Goal: Task Accomplishment & Management: Complete application form

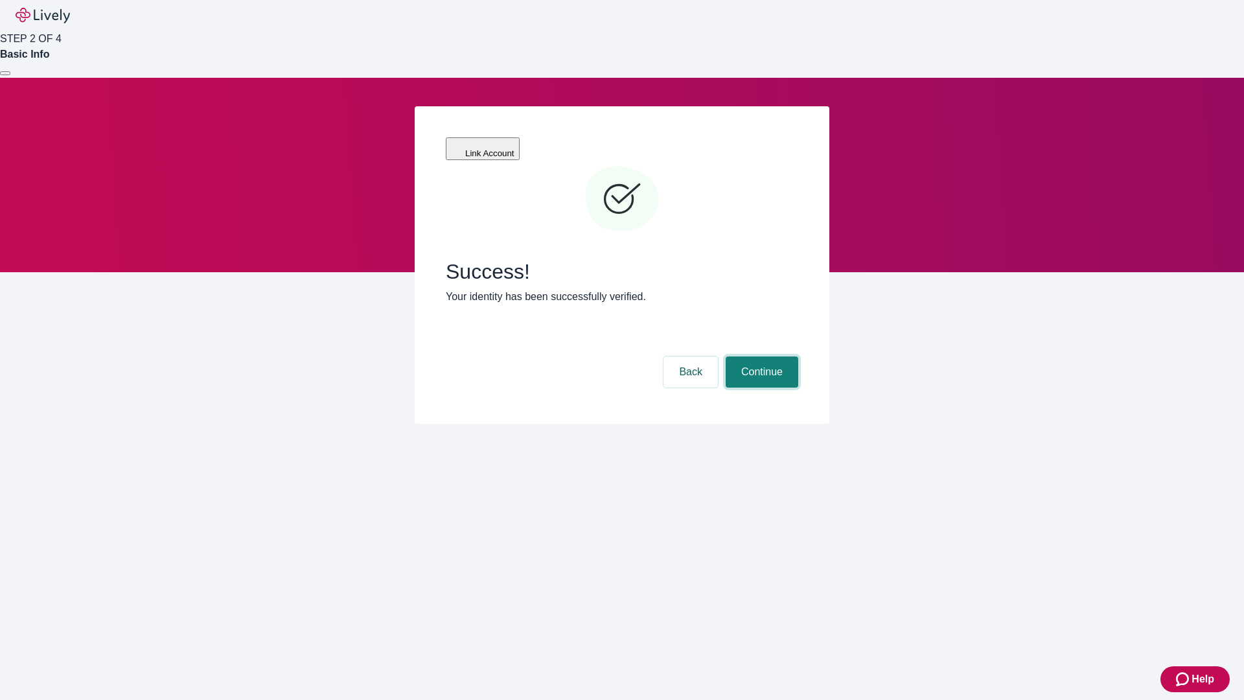
click at [760, 356] on button "Continue" at bounding box center [761, 371] width 73 height 31
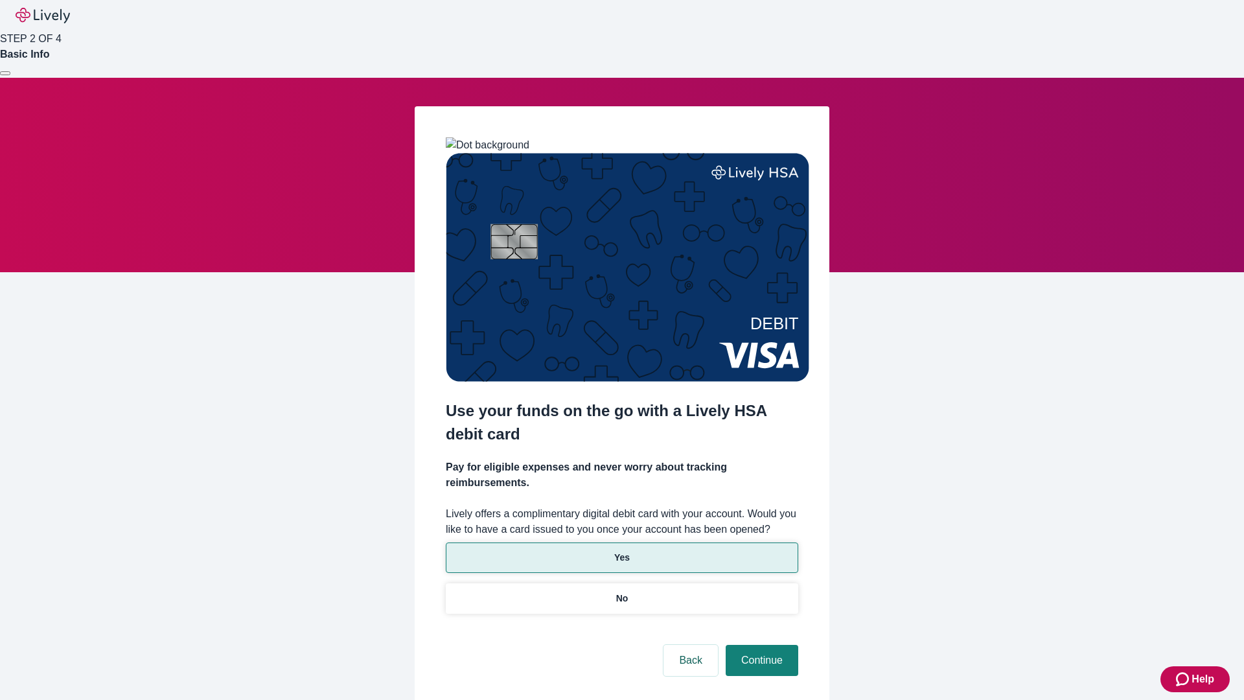
click at [621, 551] on p "Yes" at bounding box center [622, 558] width 16 height 14
click at [760, 644] on button "Continue" at bounding box center [761, 659] width 73 height 31
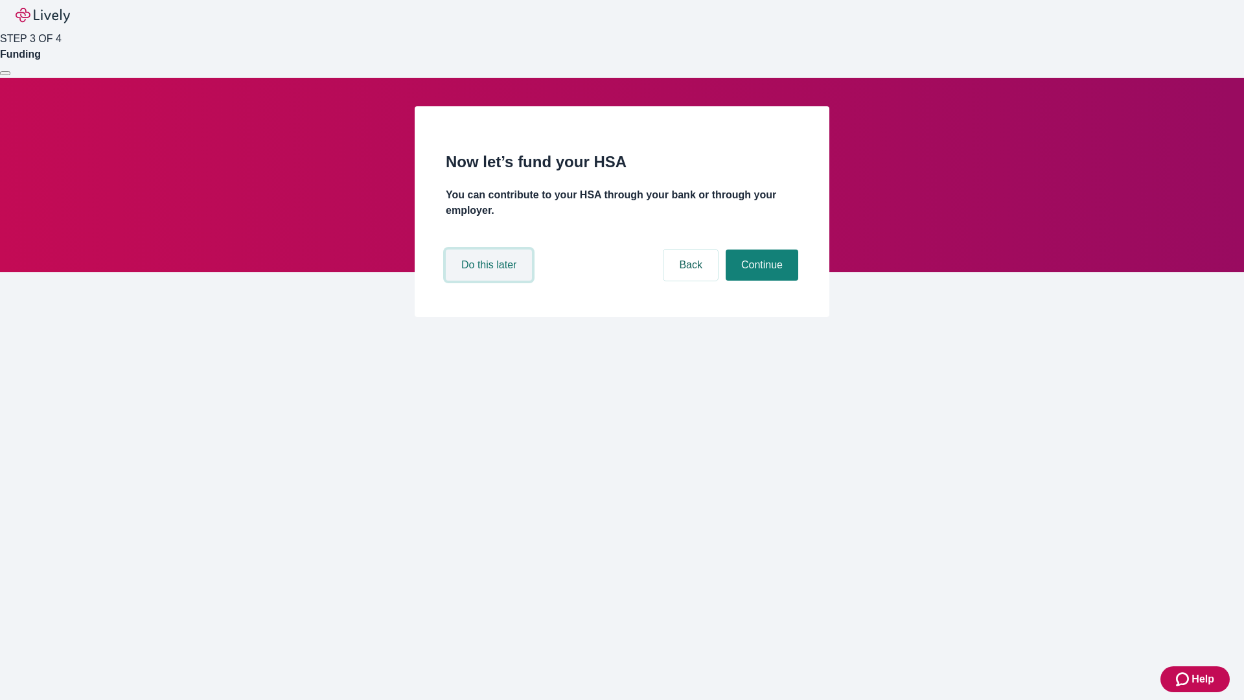
click at [490, 280] on button "Do this later" at bounding box center [489, 264] width 86 height 31
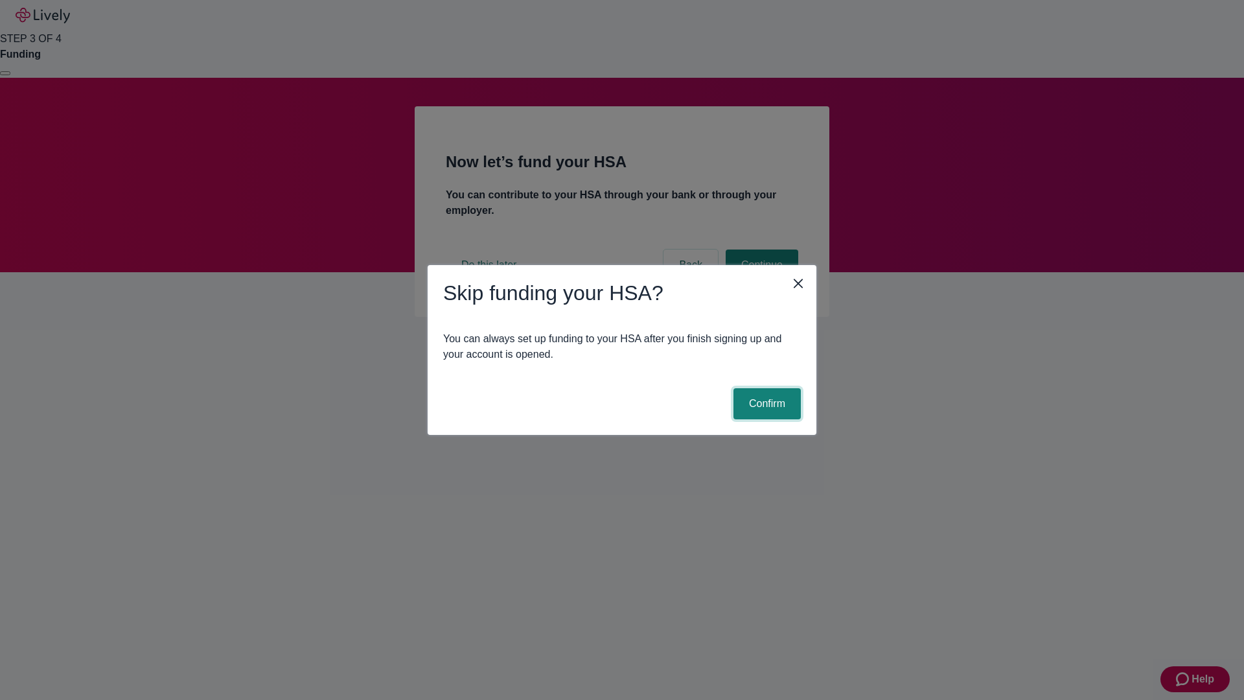
click at [765, 404] on button "Confirm" at bounding box center [766, 403] width 67 height 31
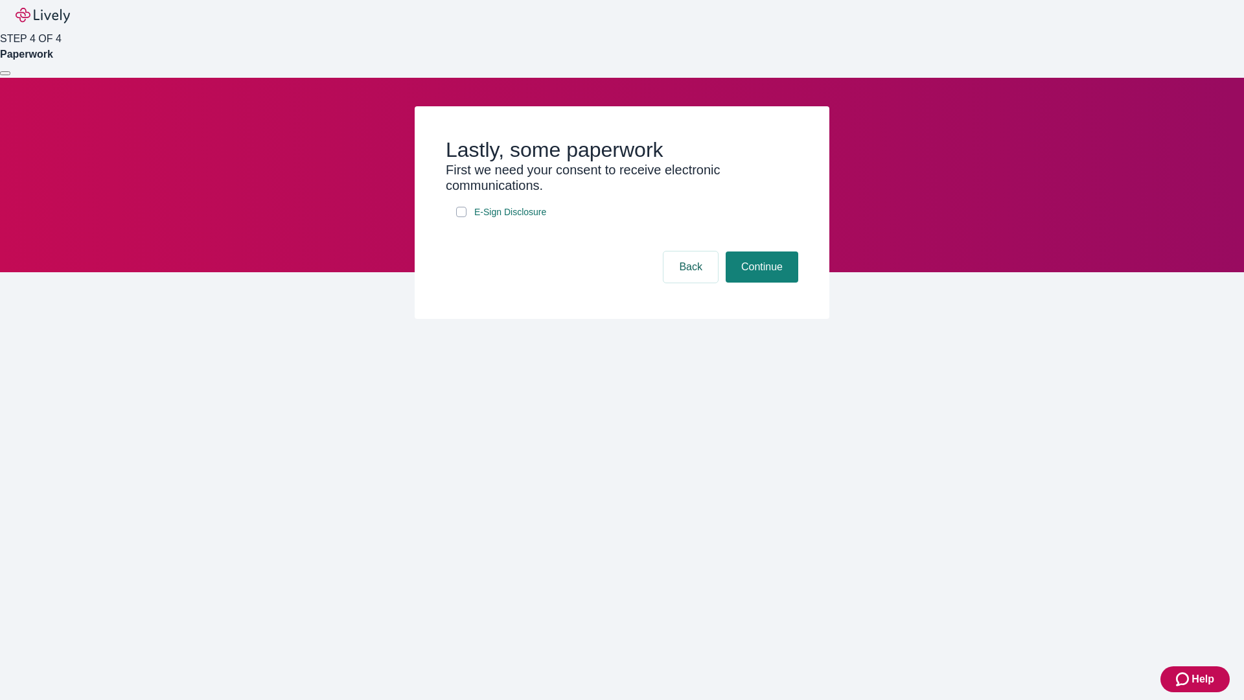
click at [461, 217] on input "E-Sign Disclosure" at bounding box center [461, 212] width 10 height 10
checkbox input "true"
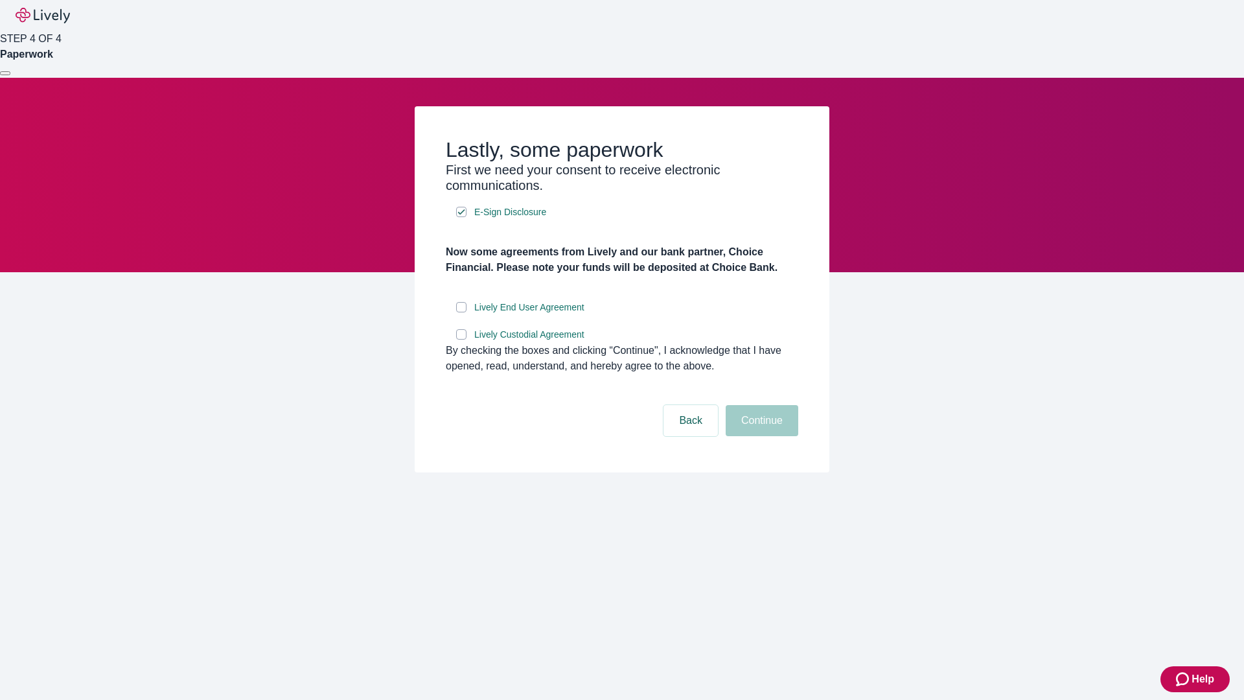
click at [461, 312] on input "Lively End User Agreement" at bounding box center [461, 307] width 10 height 10
checkbox input "true"
click at [461, 339] on input "Lively Custodial Agreement" at bounding box center [461, 334] width 10 height 10
checkbox input "true"
click at [760, 436] on button "Continue" at bounding box center [761, 420] width 73 height 31
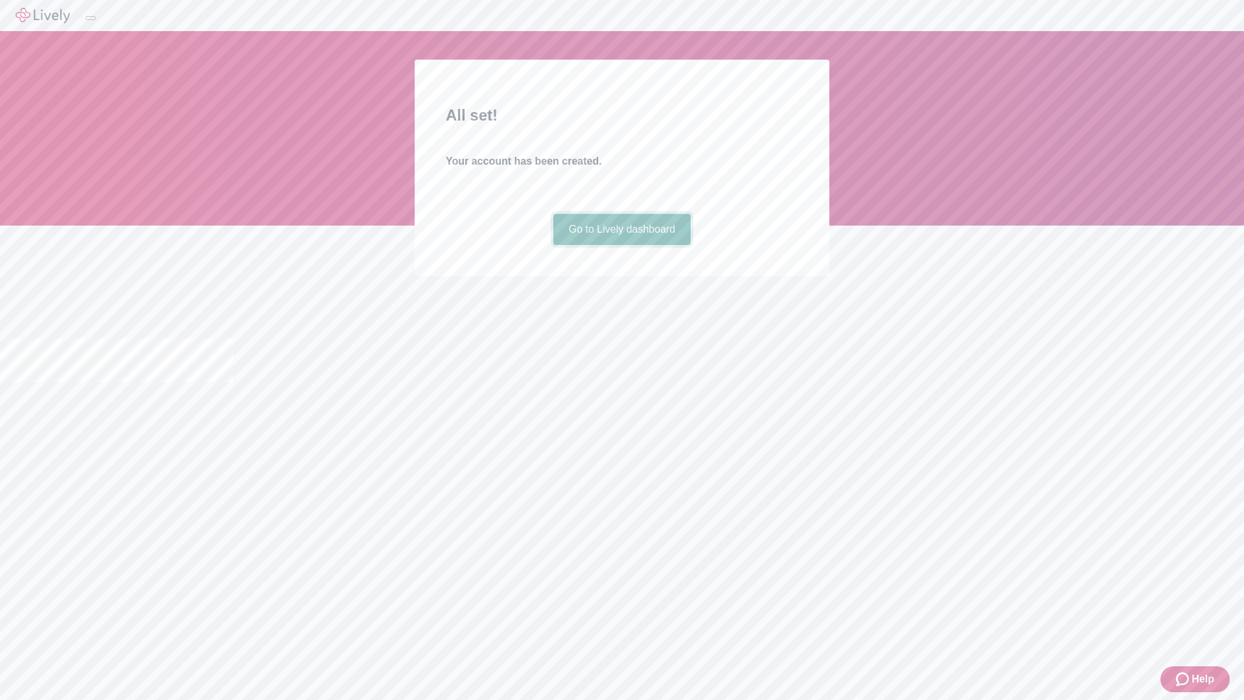
click at [621, 245] on link "Go to Lively dashboard" at bounding box center [622, 229] width 138 height 31
